Goal: Check status: Check status

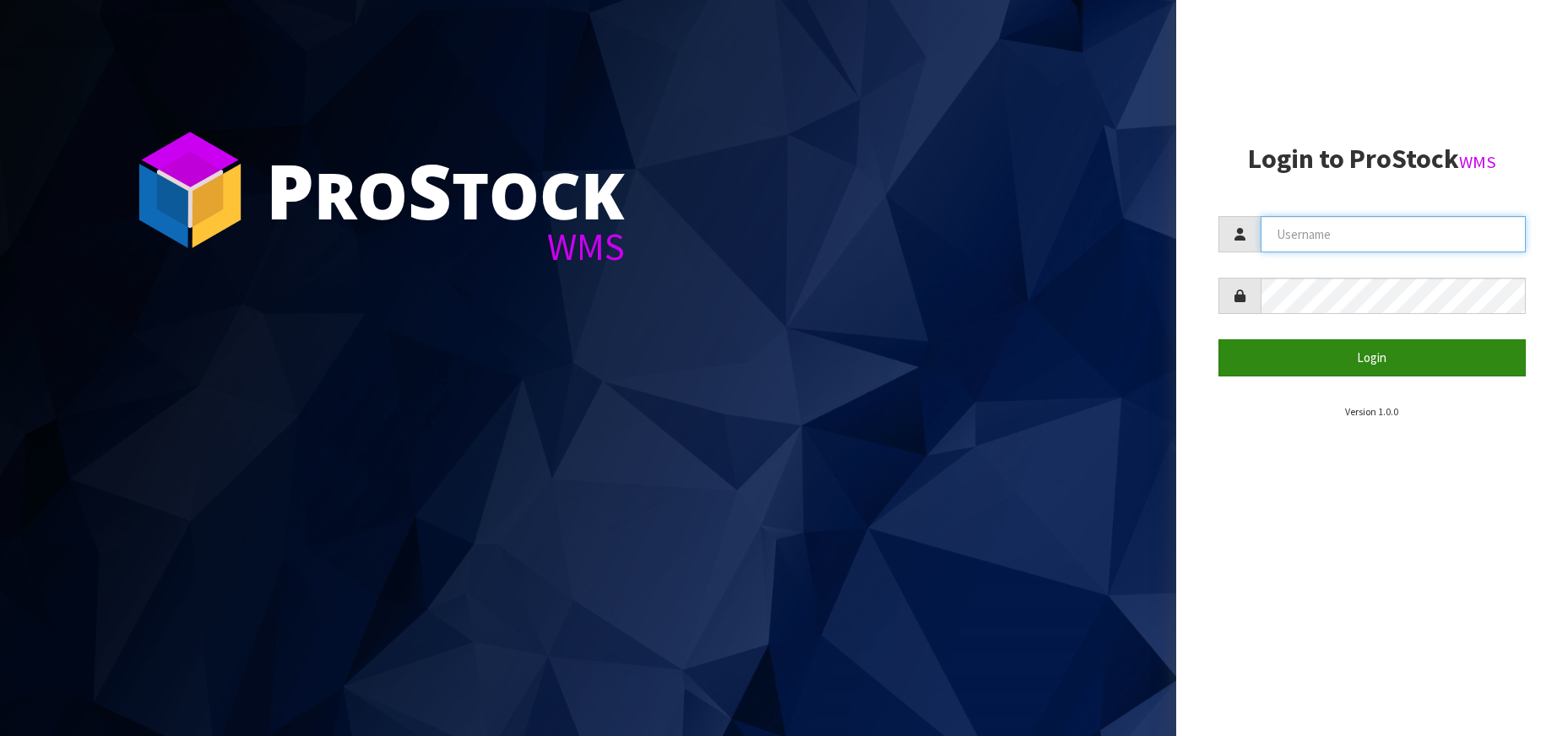
type input "[PERSON_NAME][EMAIL_ADDRESS][DOMAIN_NAME]"
click at [1335, 344] on button "Login" at bounding box center [1372, 357] width 307 height 36
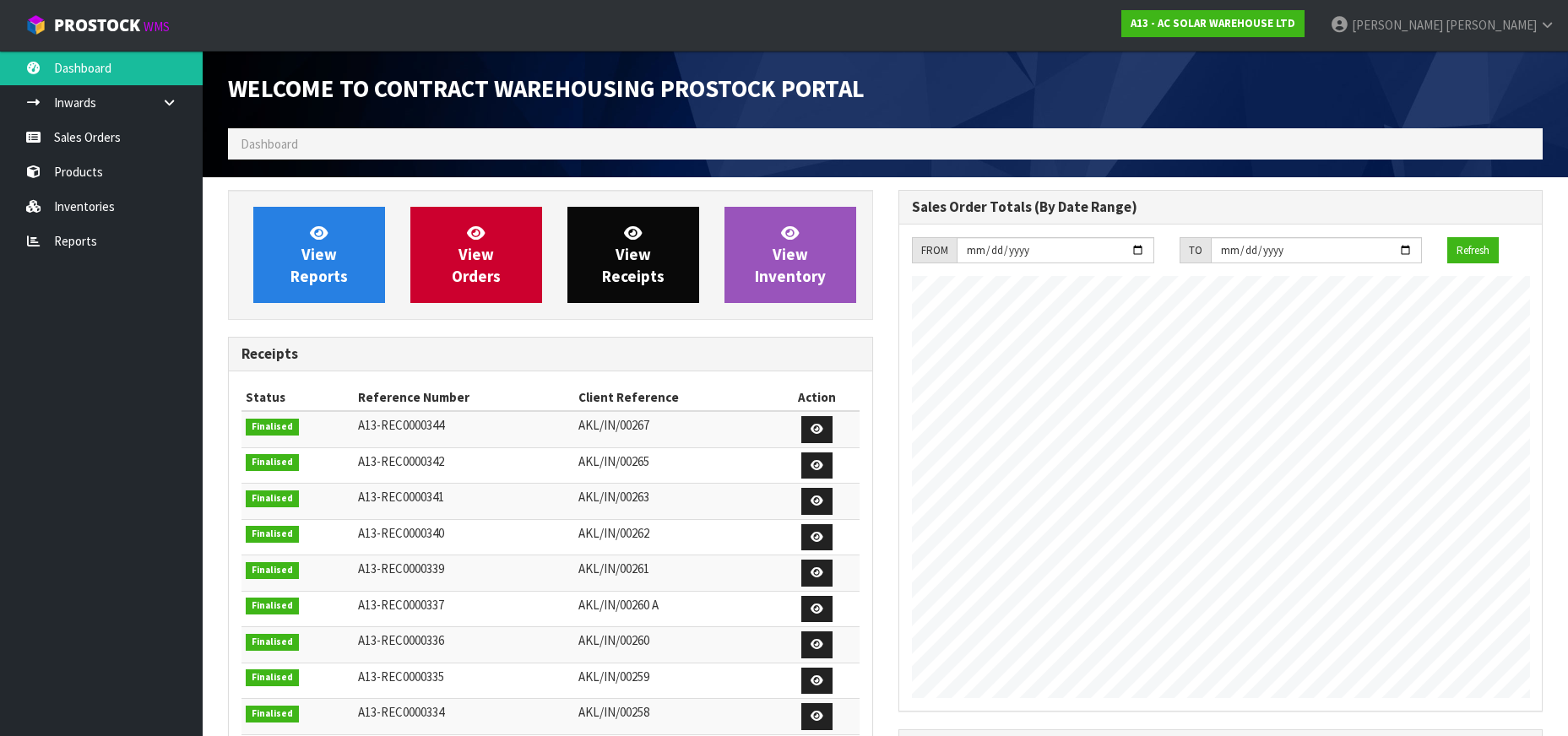
scroll to position [1026, 670]
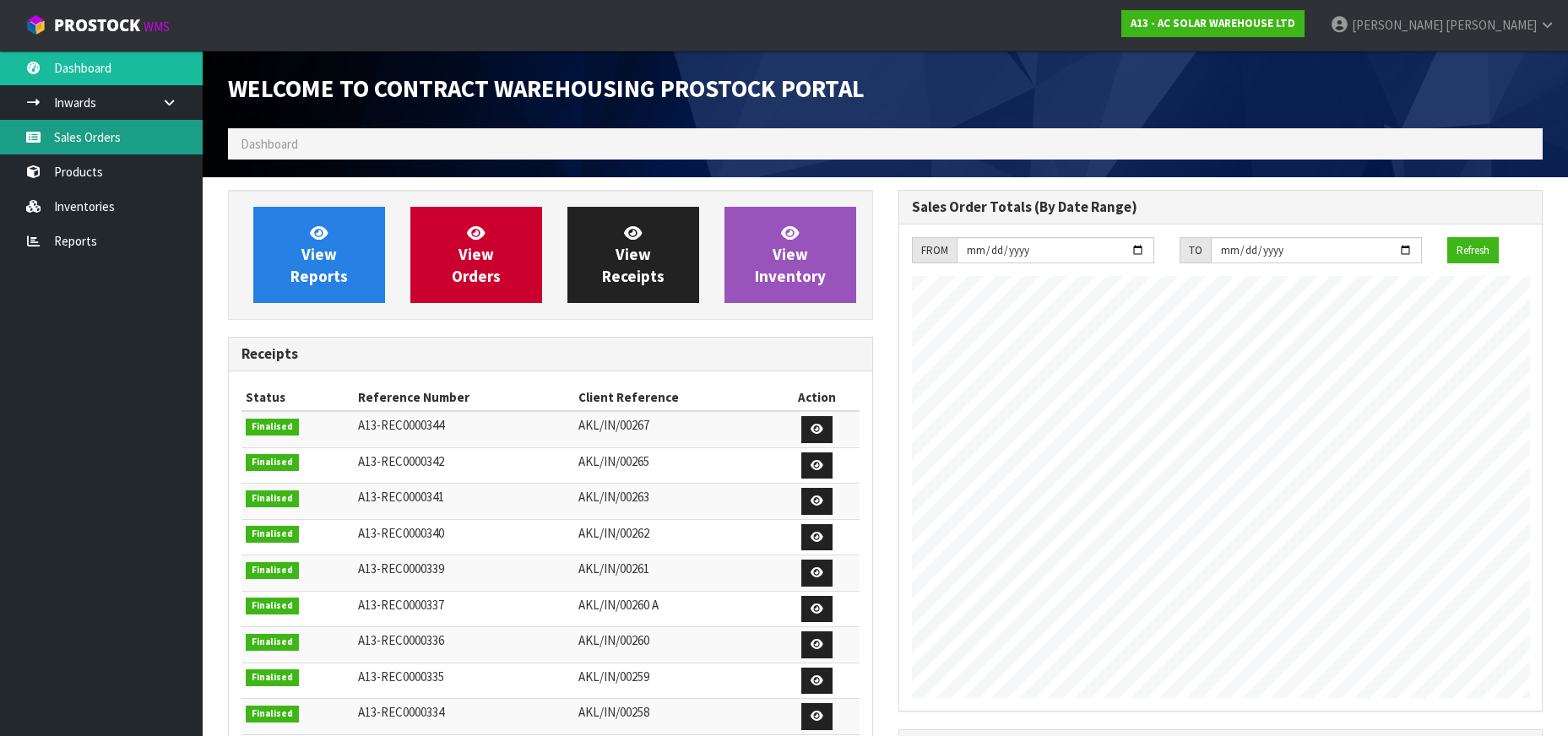
click at [122, 139] on link "Sales Orders" at bounding box center [101, 137] width 203 height 35
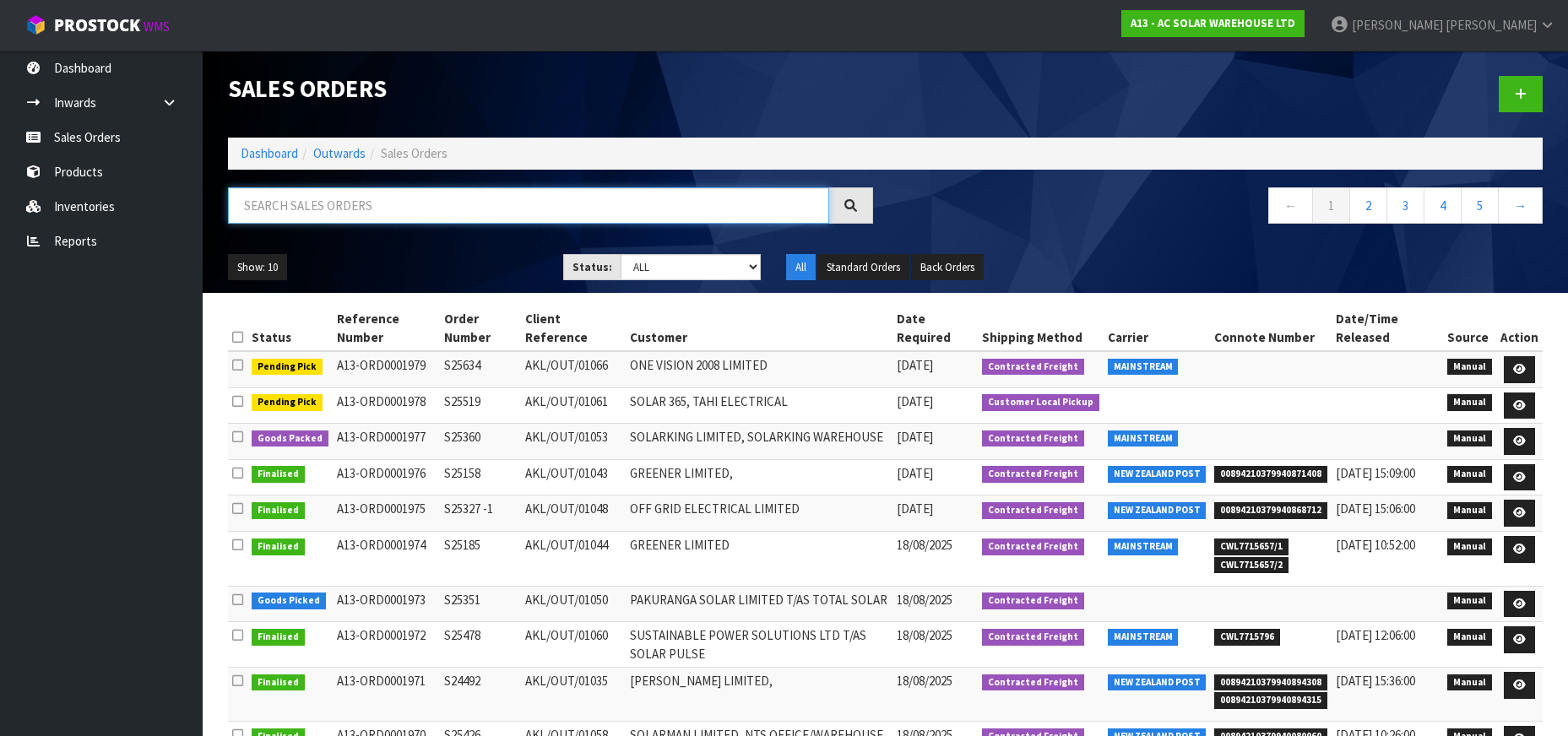
drag, startPoint x: 351, startPoint y: 209, endPoint x: 362, endPoint y: 211, distance: 11.2
click at [351, 209] on input "text" at bounding box center [528, 205] width 601 height 36
paste input "S25634"
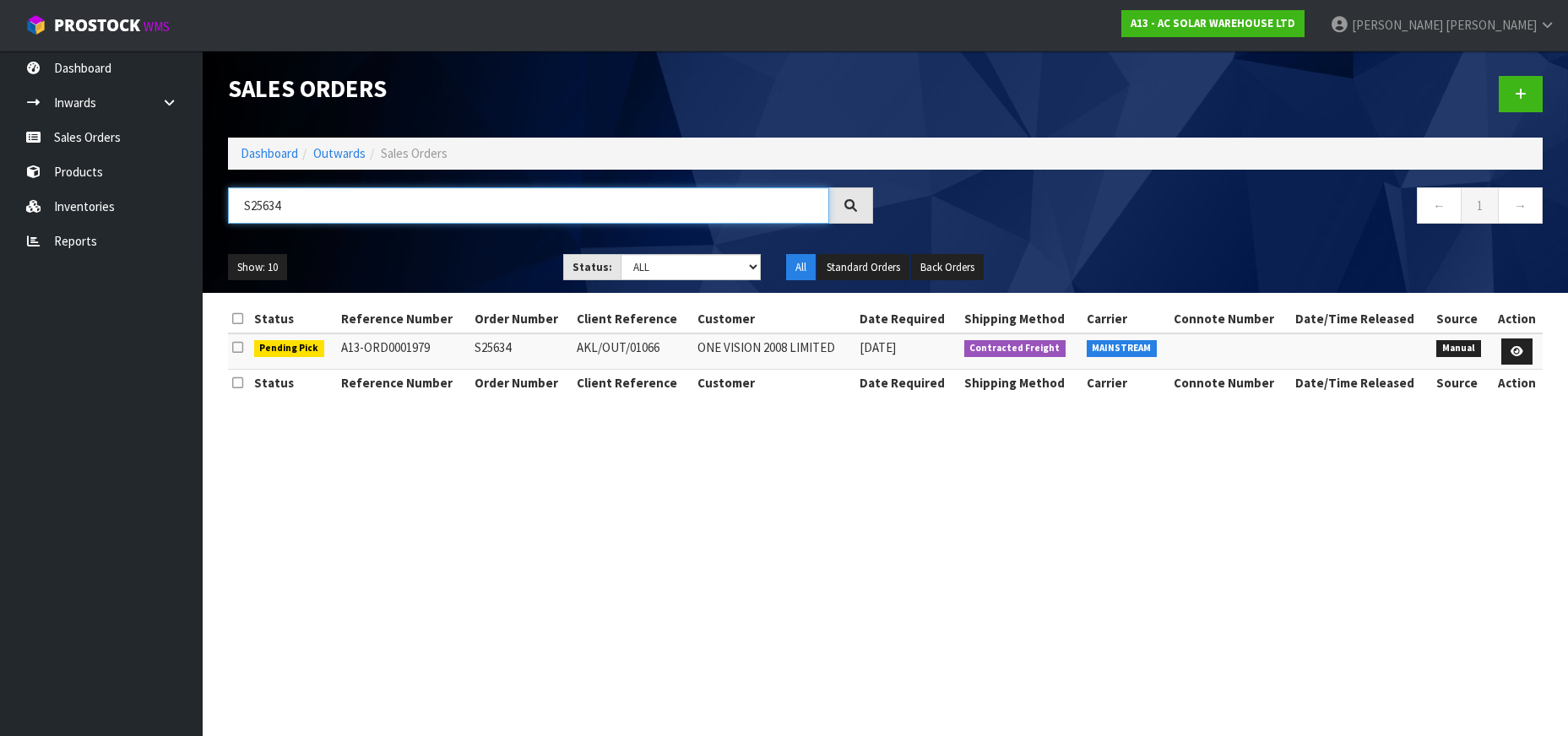
click at [313, 198] on input "S25634" at bounding box center [528, 205] width 601 height 36
paste input "S25519"
paste input "text"
click at [405, 194] on input "S25519" at bounding box center [528, 205] width 601 height 36
paste input "478"
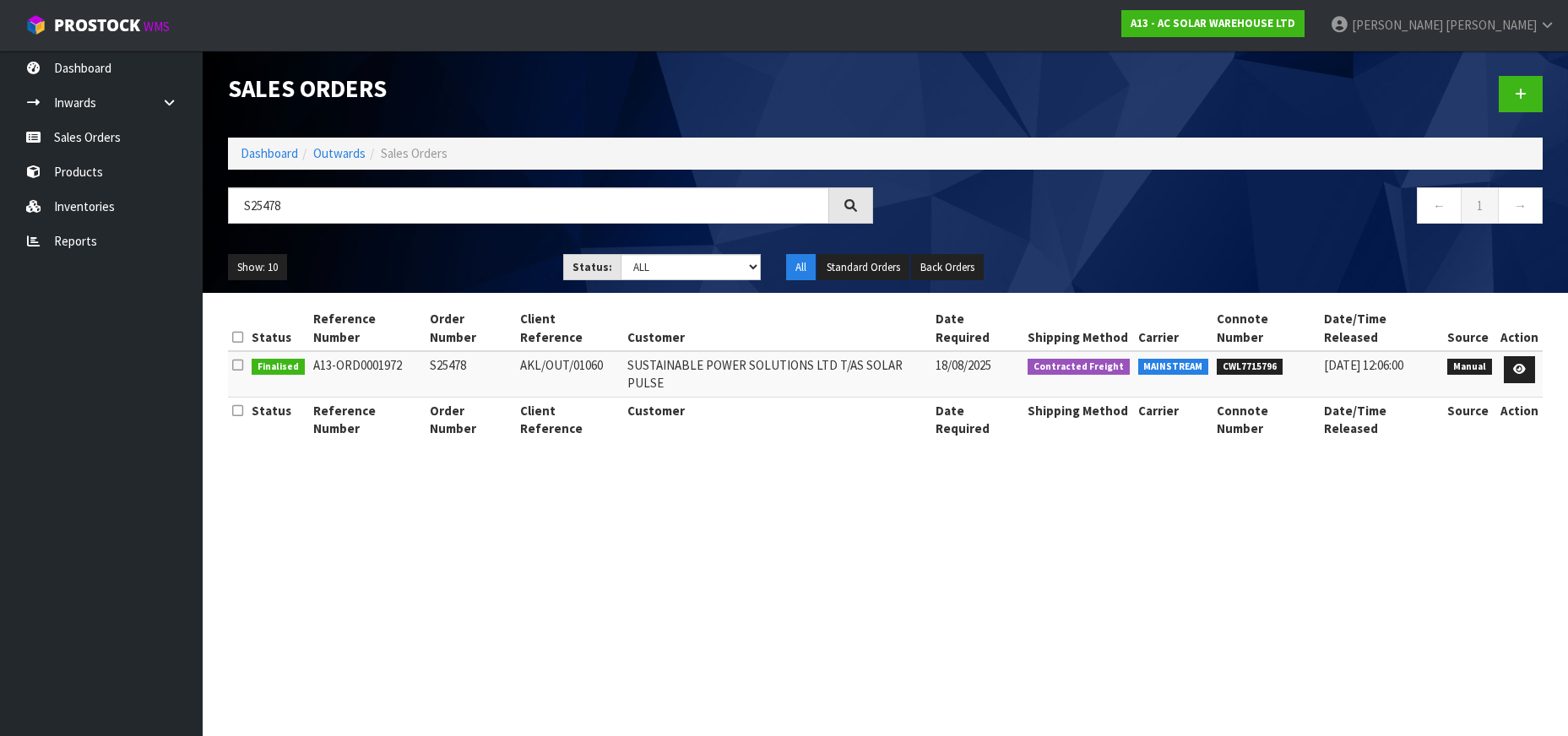
click at [1273, 359] on span "CWL7715796" at bounding box center [1249, 367] width 65 height 17
click at [1268, 359] on span "CWL7715796" at bounding box center [1249, 367] width 65 height 17
copy span "CWL7715796"
click at [605, 181] on div "Sales Orders Dashboard Outwards Sales Orders S25478 ← 1 → Show: 10 5 10 25 50 S…" at bounding box center [885, 172] width 1340 height 243
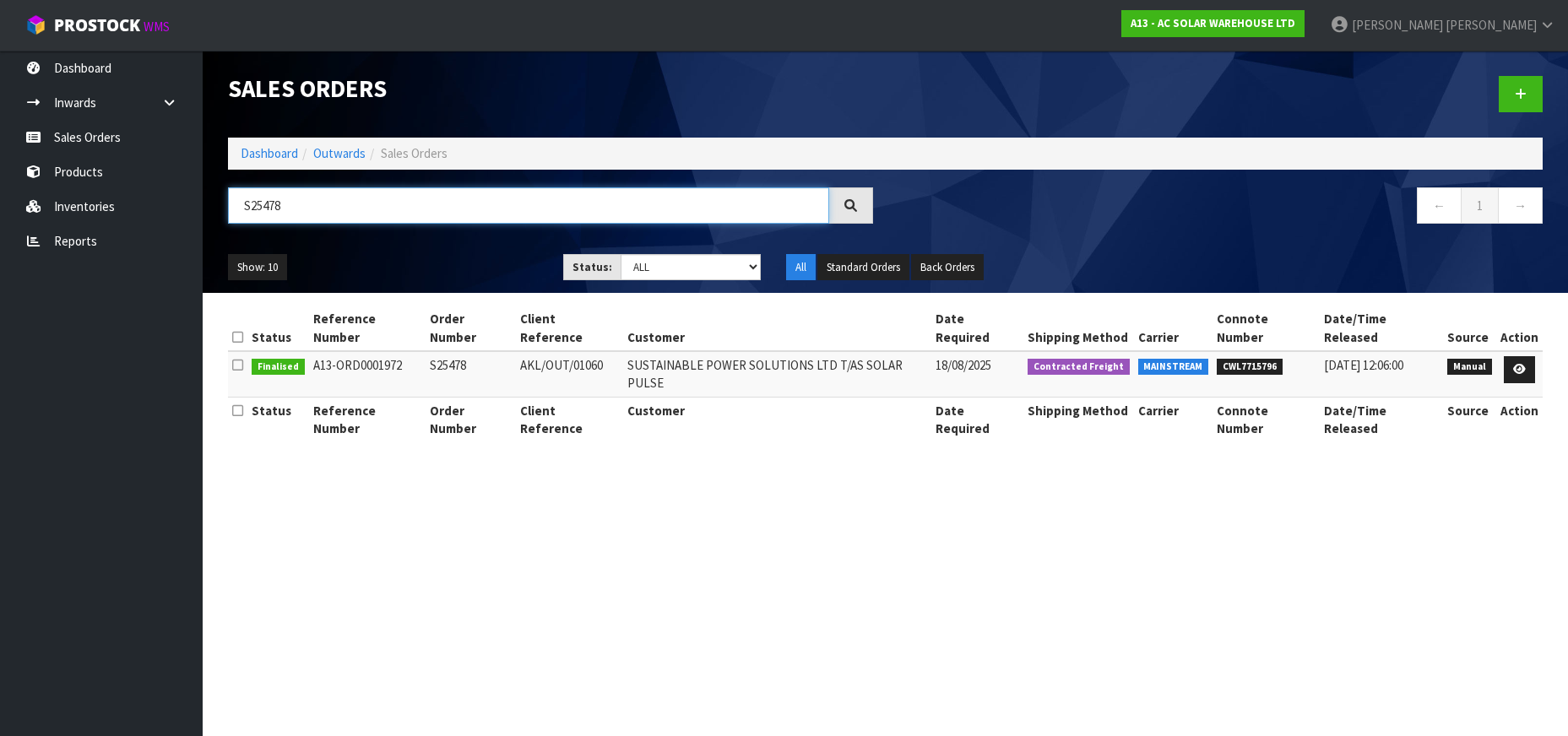
click at [592, 191] on input "S25478" at bounding box center [528, 205] width 601 height 36
paste input "S25360"
paste input "text"
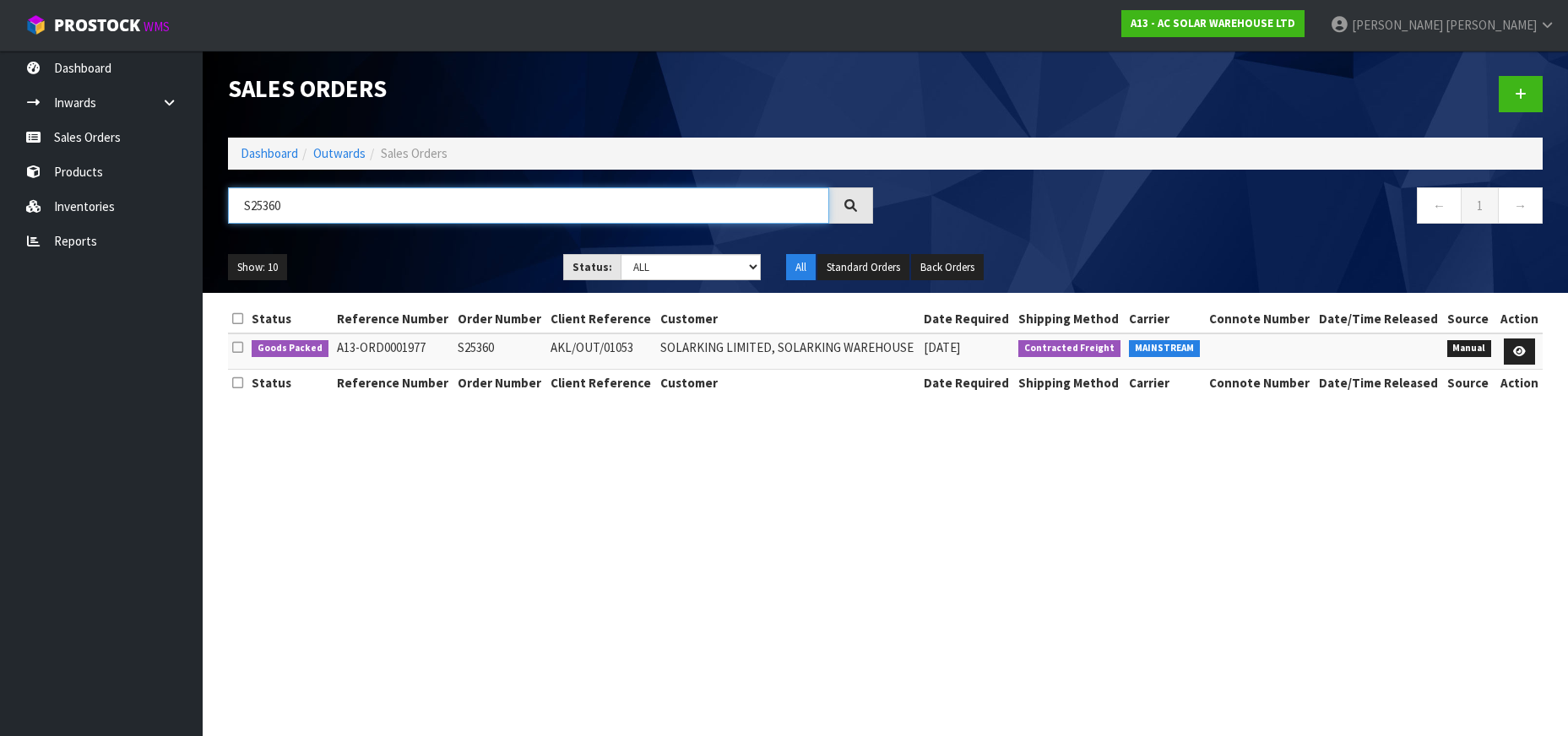
click at [391, 196] on input "S25360" at bounding box center [528, 205] width 601 height 36
paste input "51"
type input "S25351"
